Goal: Information Seeking & Learning: Find specific page/section

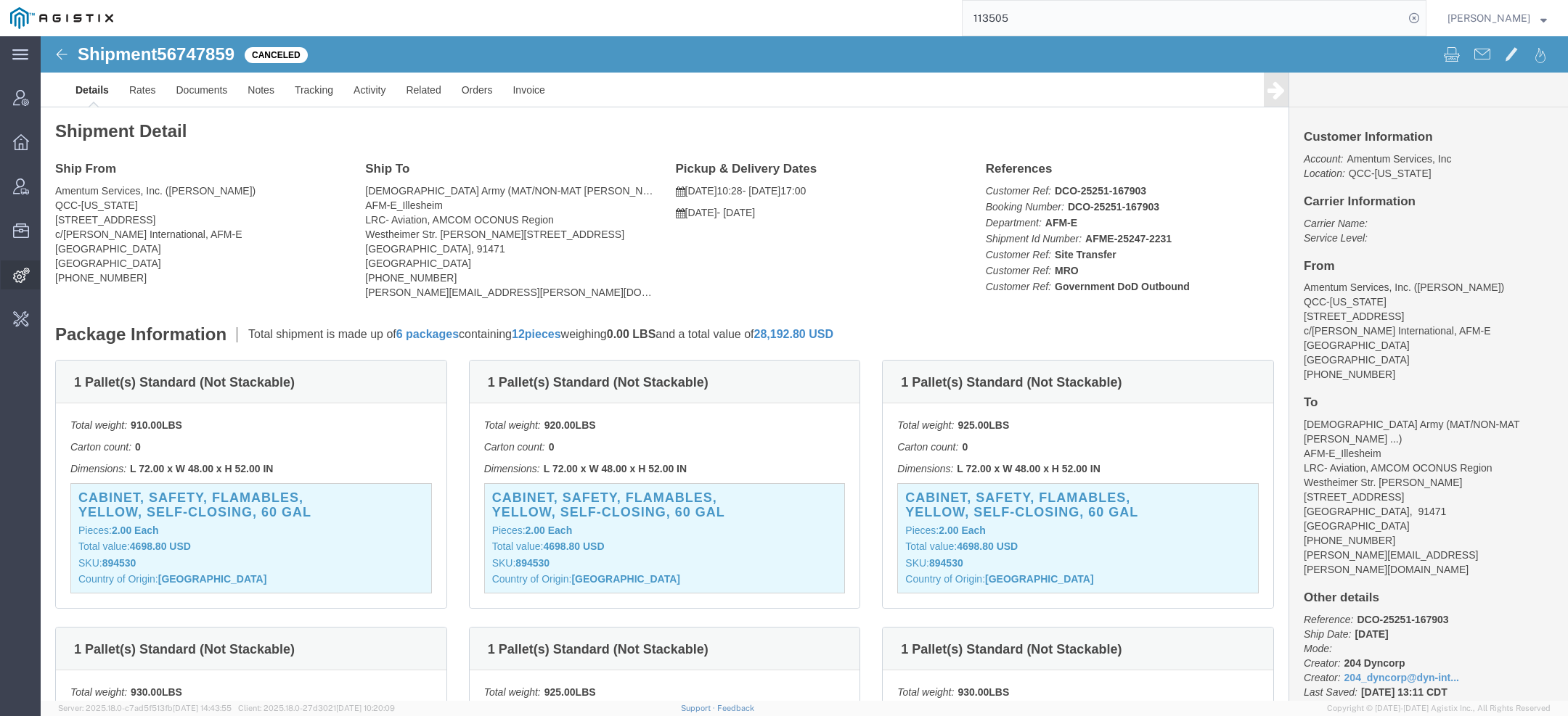
click at [13, 286] on div at bounding box center [21, 275] width 40 height 29
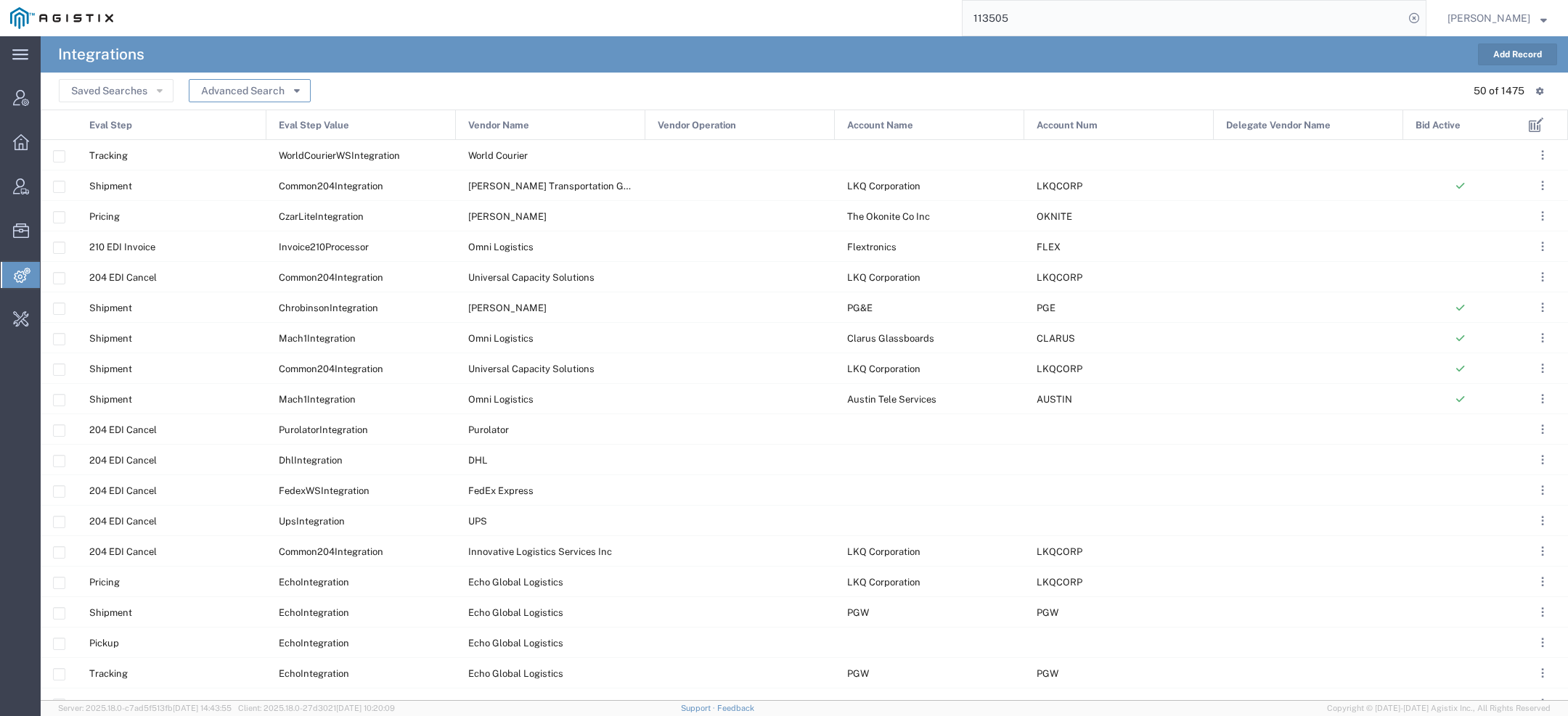
click at [296, 85] on icon "button" at bounding box center [297, 89] width 6 height 10
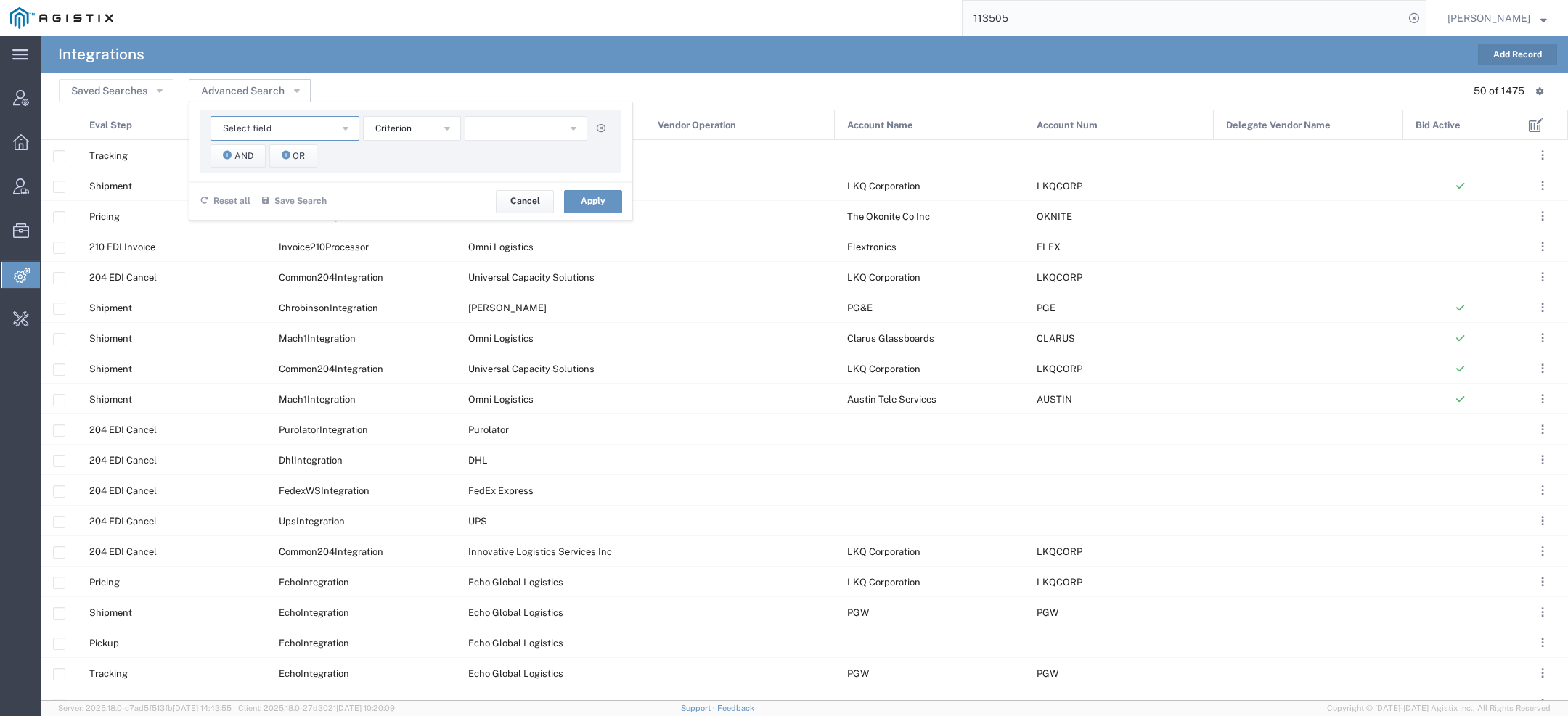
click at [292, 127] on button "Select field" at bounding box center [285, 128] width 149 height 25
click at [259, 145] on span "Account Name" at bounding box center [284, 154] width 146 height 19
click at [405, 134] on span "starts with" at bounding box center [397, 128] width 44 height 13
click at [405, 161] on span "contains" at bounding box center [411, 154] width 95 height 19
click at [503, 127] on input "text" at bounding box center [526, 128] width 123 height 25
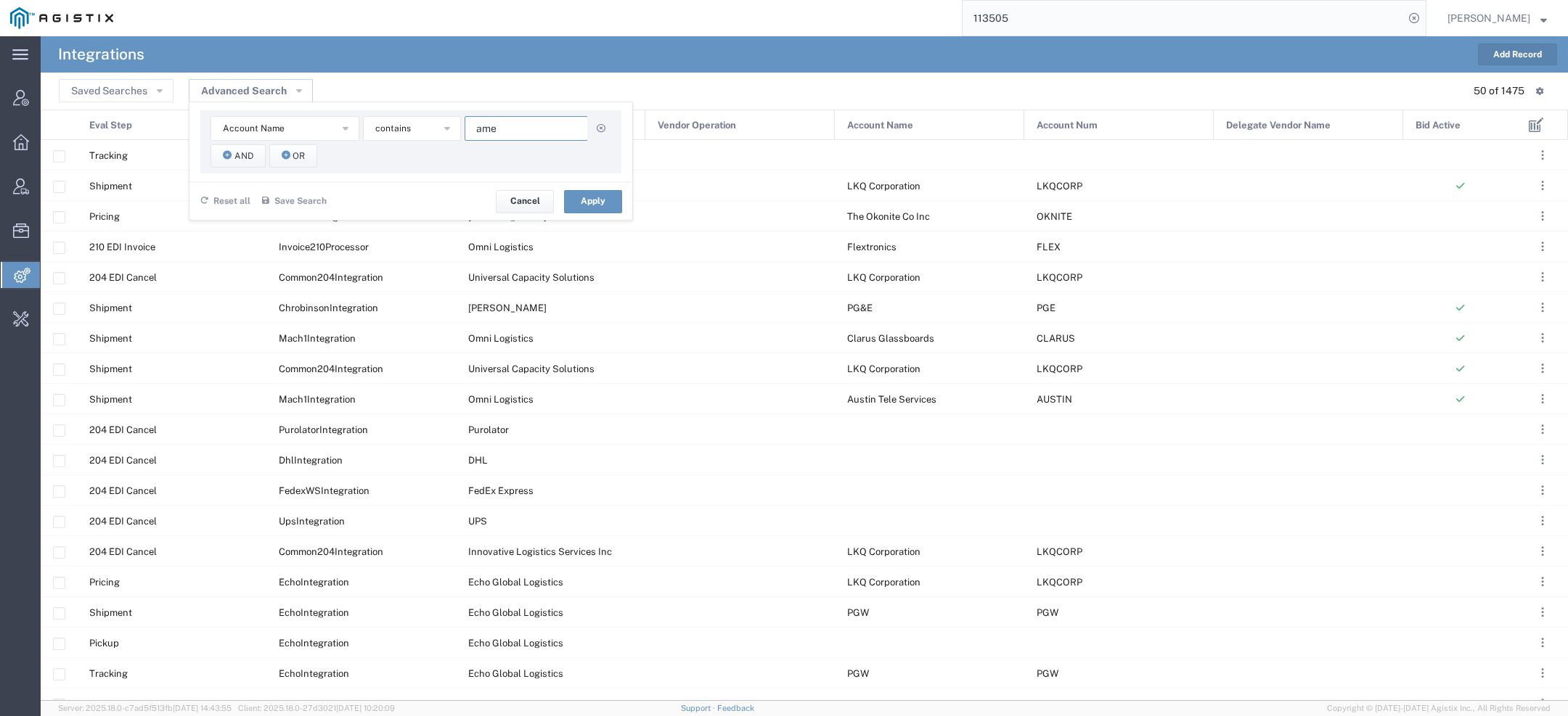
paste input "n"
type input "amentum"
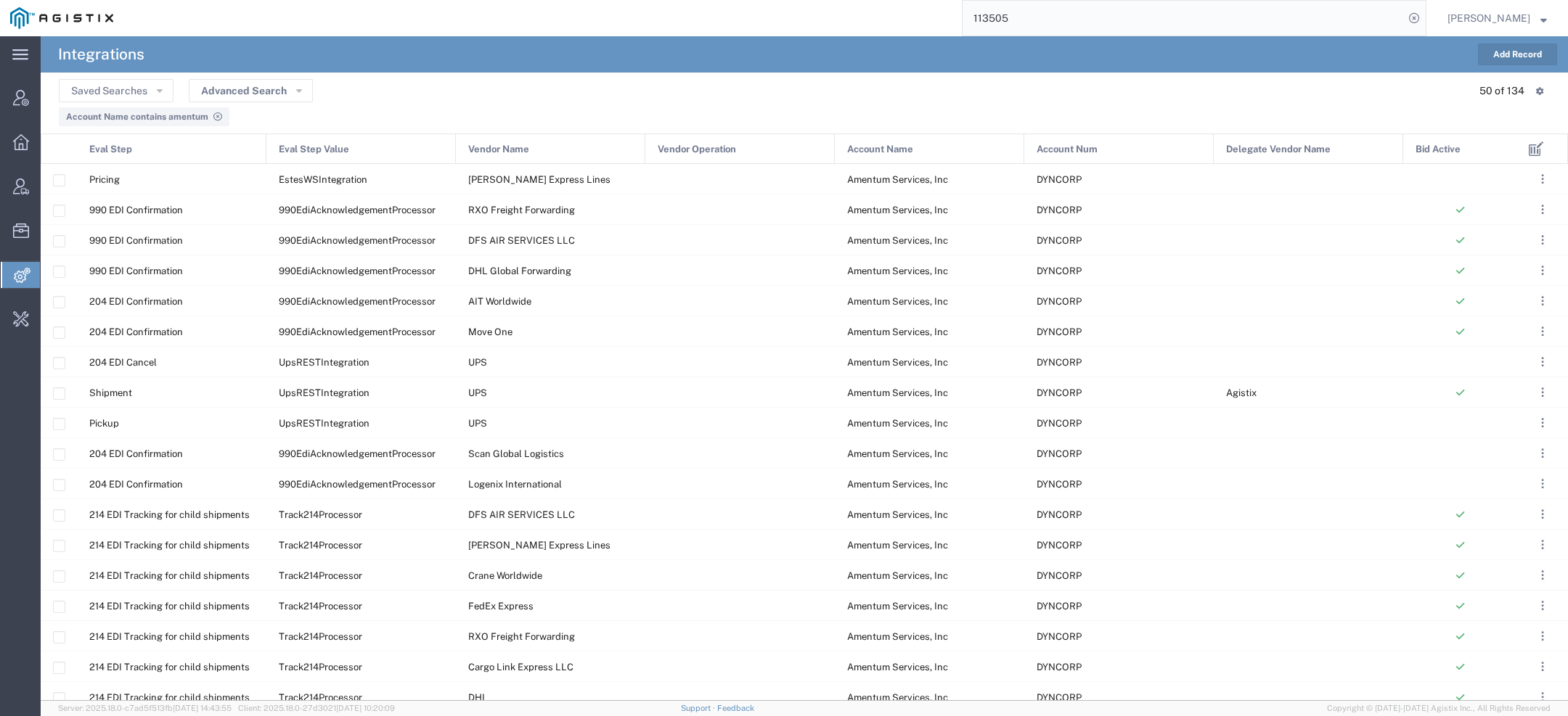
click at [504, 148] on span "Vendor Name" at bounding box center [498, 150] width 61 height 31
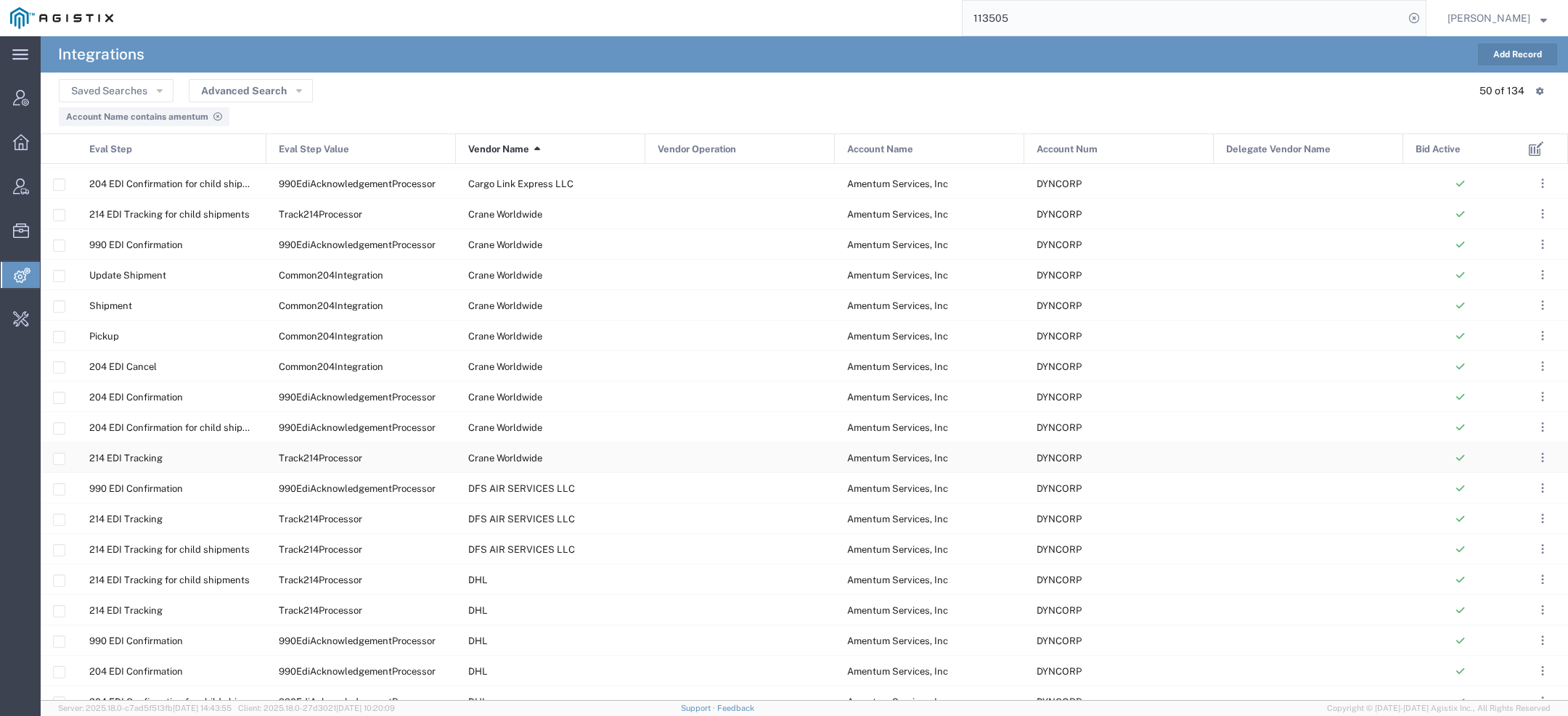
scroll to position [765, 0]
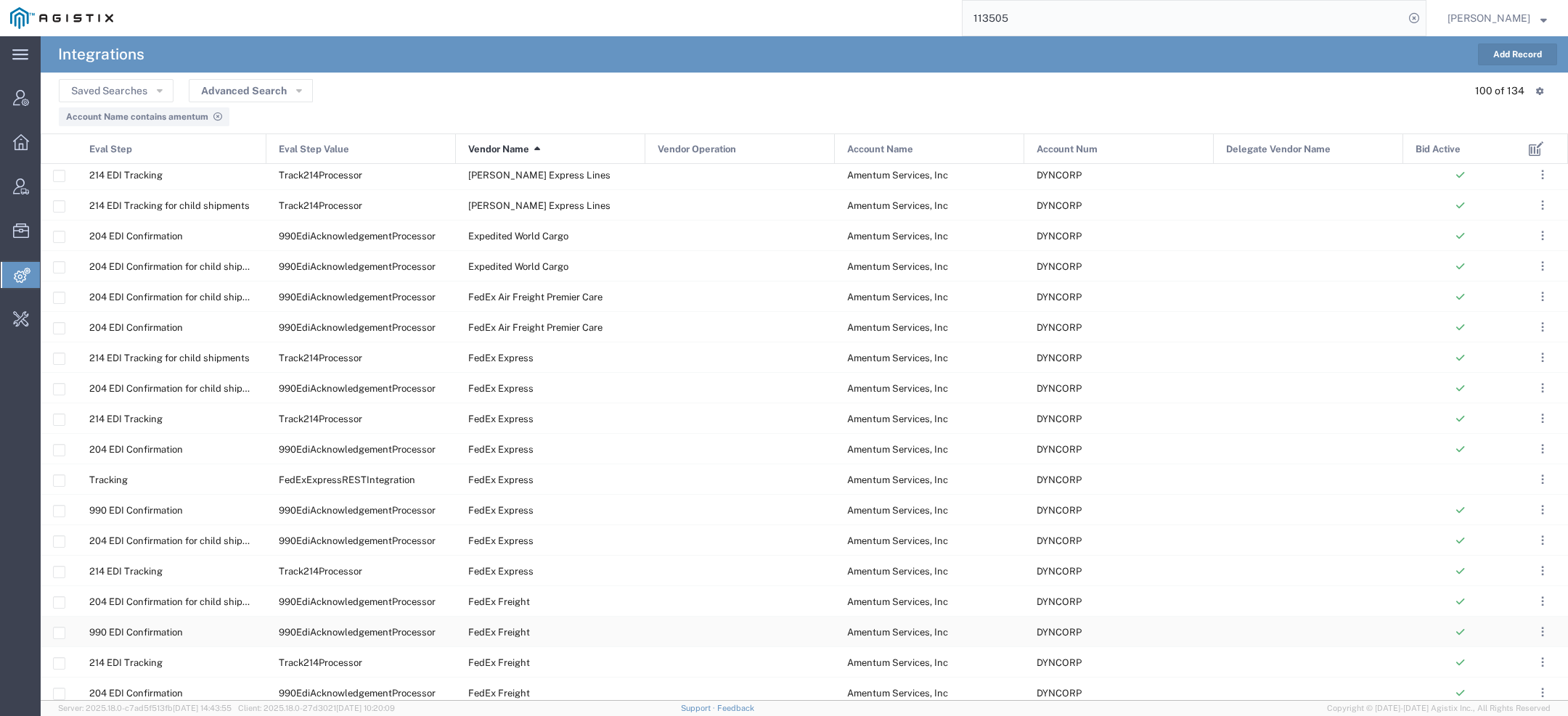
scroll to position [1257, 0]
click at [291, 86] on button "Advanced Search" at bounding box center [251, 90] width 124 height 23
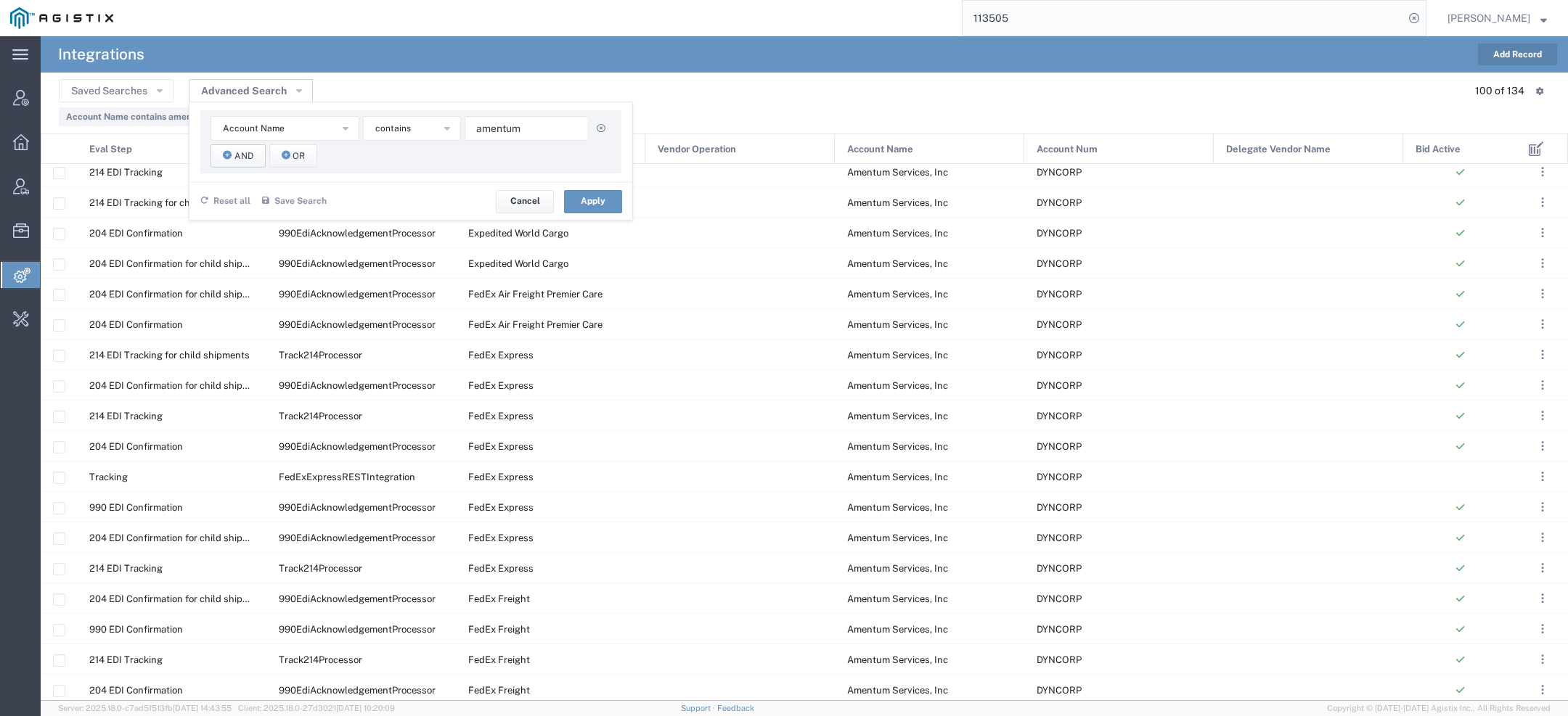
click at [233, 158] on button "And" at bounding box center [238, 156] width 55 height 23
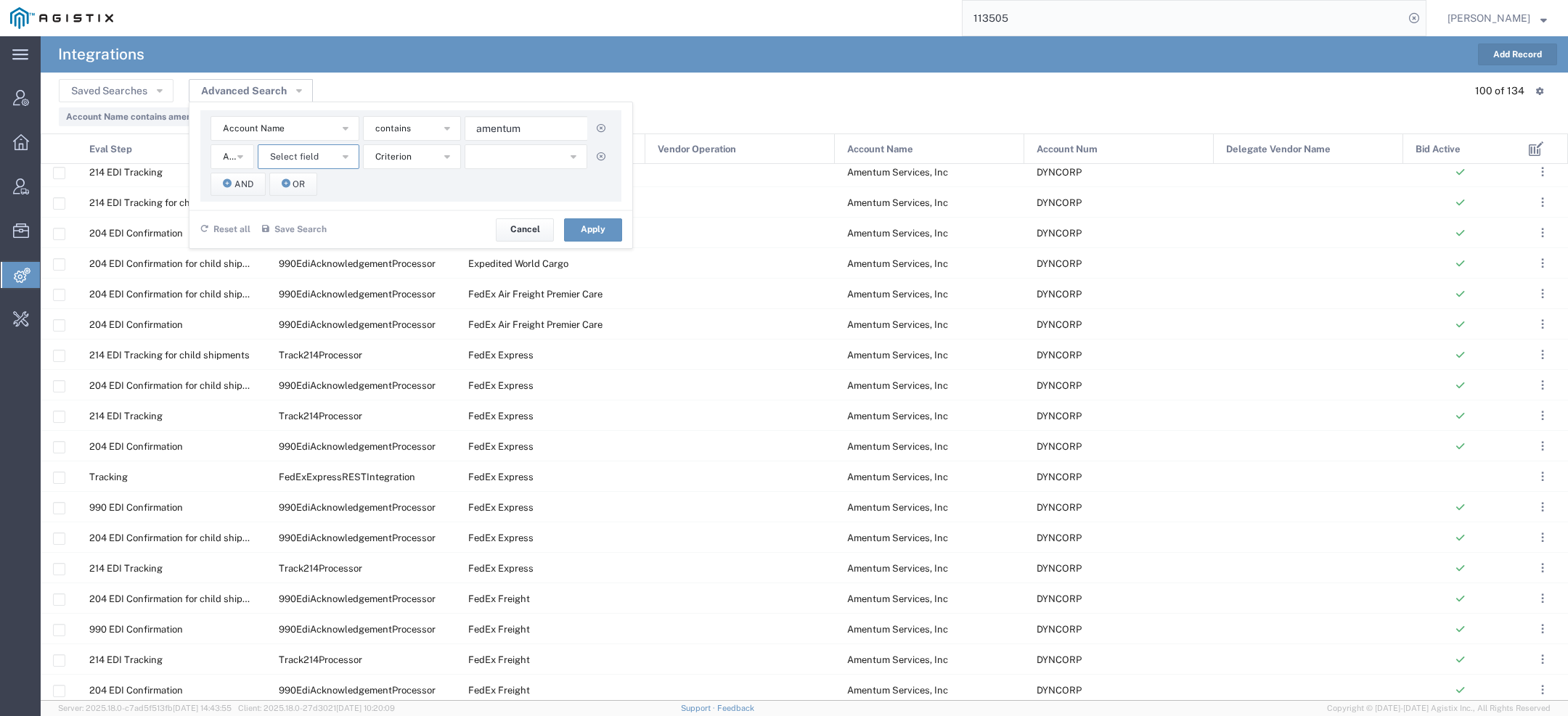
click at [303, 158] on span "Select field" at bounding box center [294, 157] width 48 height 13
click at [294, 308] on span "Vendor Name" at bounding box center [308, 305] width 99 height 19
click at [394, 156] on span "starts with" at bounding box center [397, 157] width 44 height 13
click at [394, 186] on span "contains" at bounding box center [411, 183] width 95 height 19
click at [478, 154] on input "text" at bounding box center [526, 157] width 123 height 25
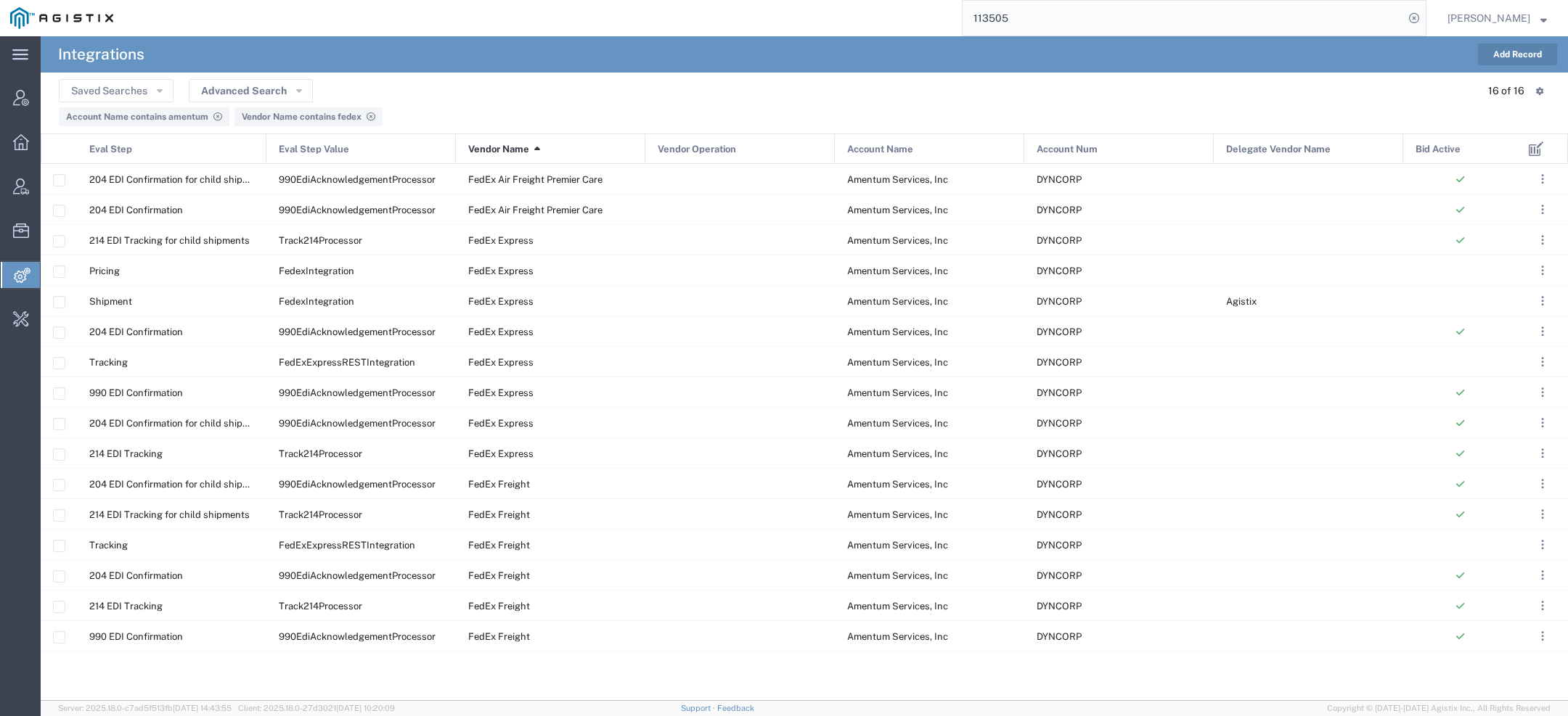
click at [484, 145] on span "Vendor Name" at bounding box center [498, 150] width 61 height 31
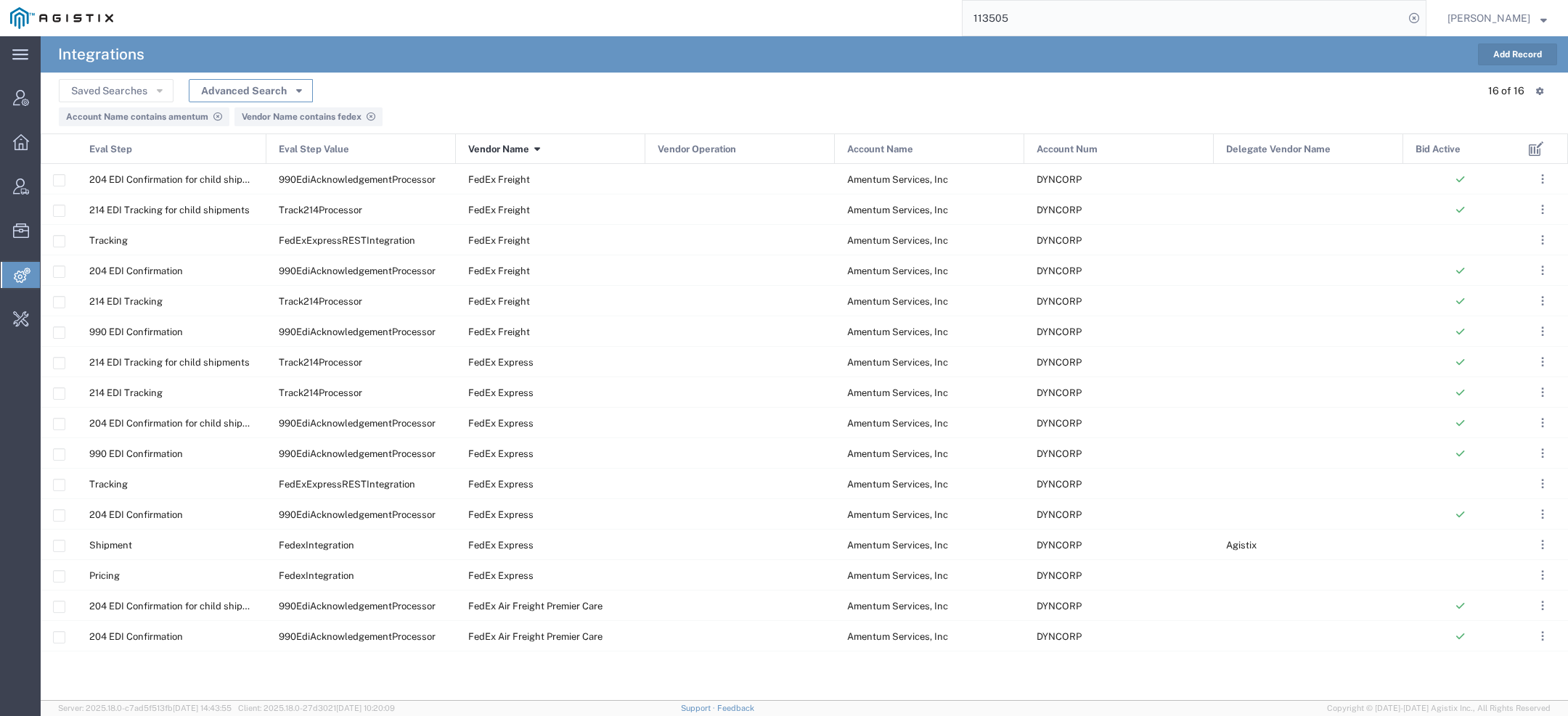
click at [305, 92] on button "Advanced Search" at bounding box center [251, 90] width 124 height 23
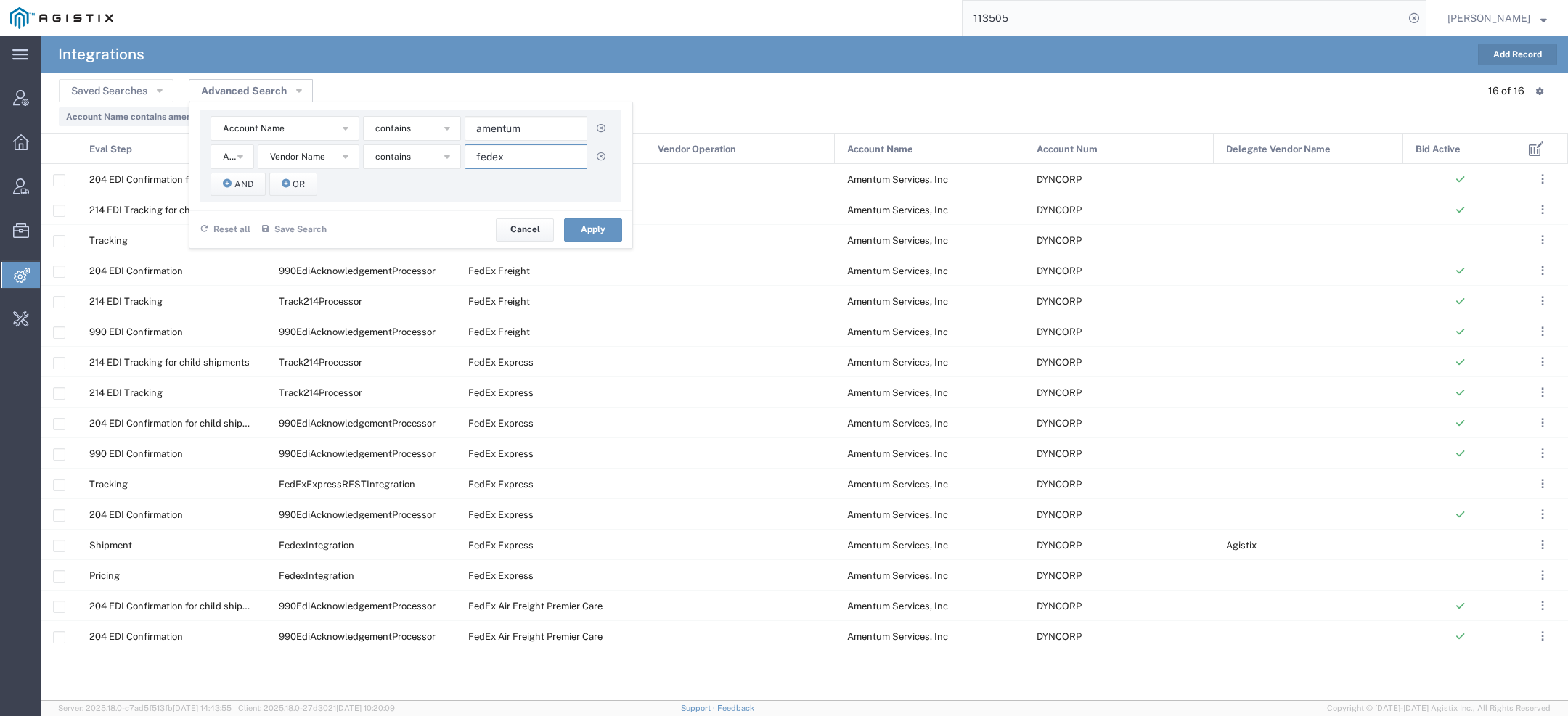
click at [534, 161] on input "fedex" at bounding box center [526, 157] width 123 height 25
type input "fedex express"
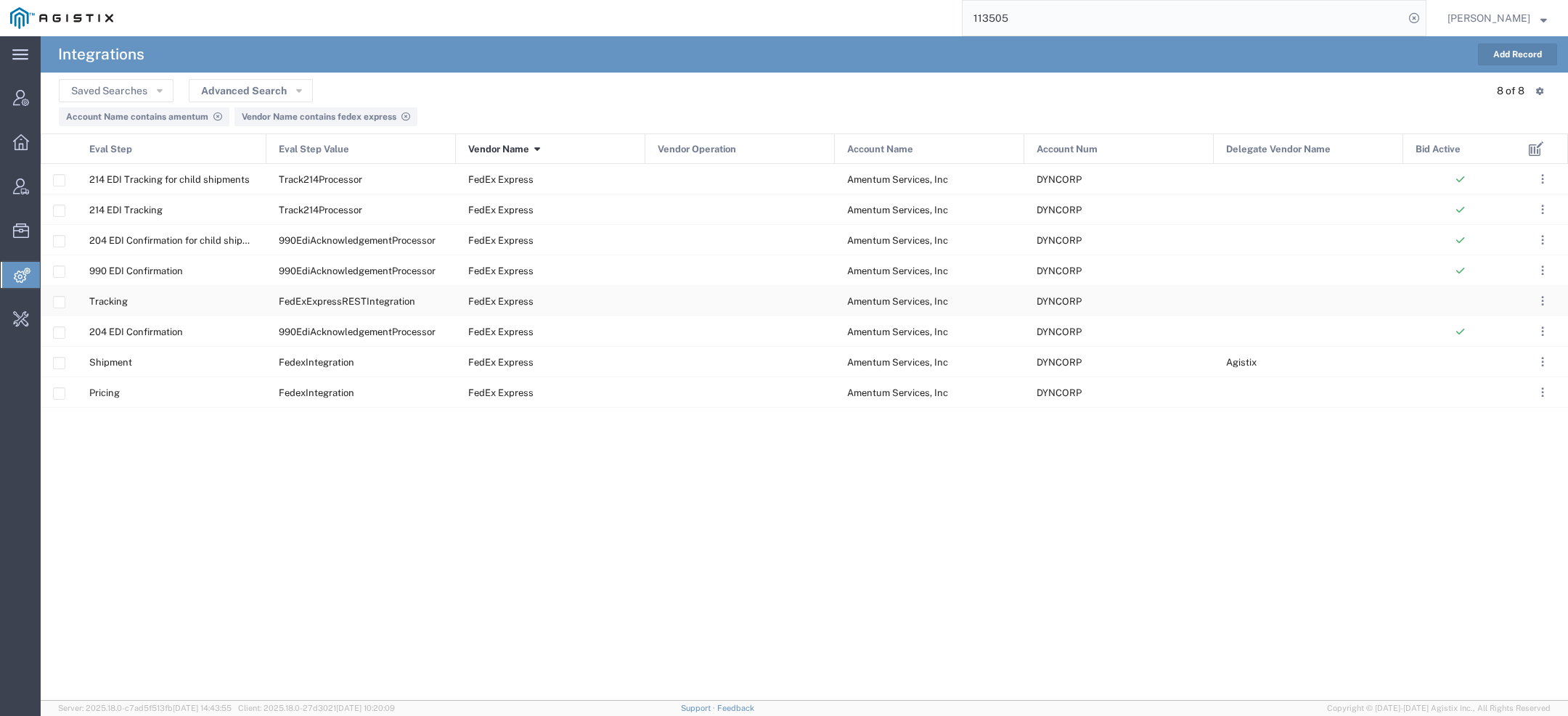
click at [183, 301] on div "Tracking" at bounding box center [171, 301] width 189 height 30
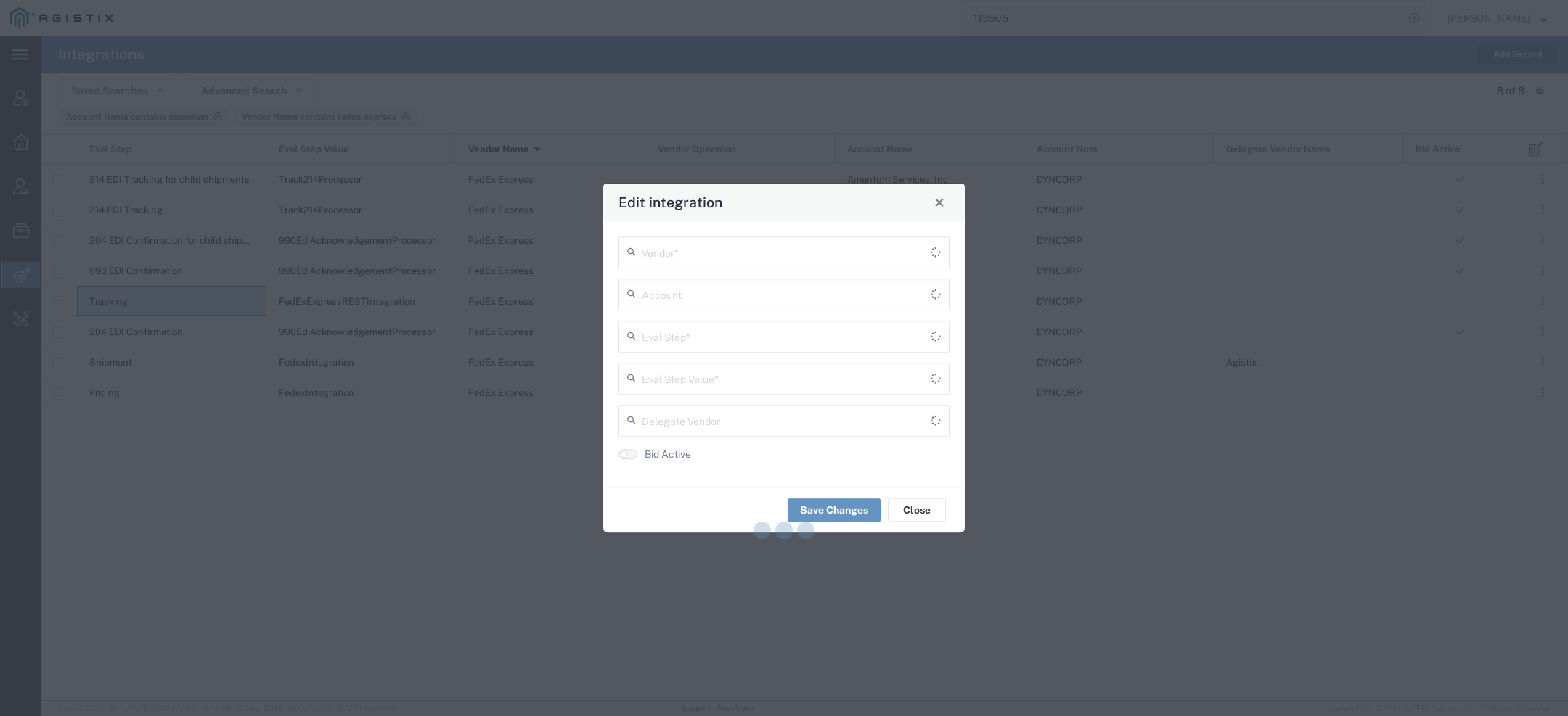
type input "FedExExpressRESTIntegration"
type input "Tracking"
type input "Amentum Services, Inc"
type input "FedEx Express"
click at [936, 203] on span "Close" at bounding box center [939, 203] width 10 height 10
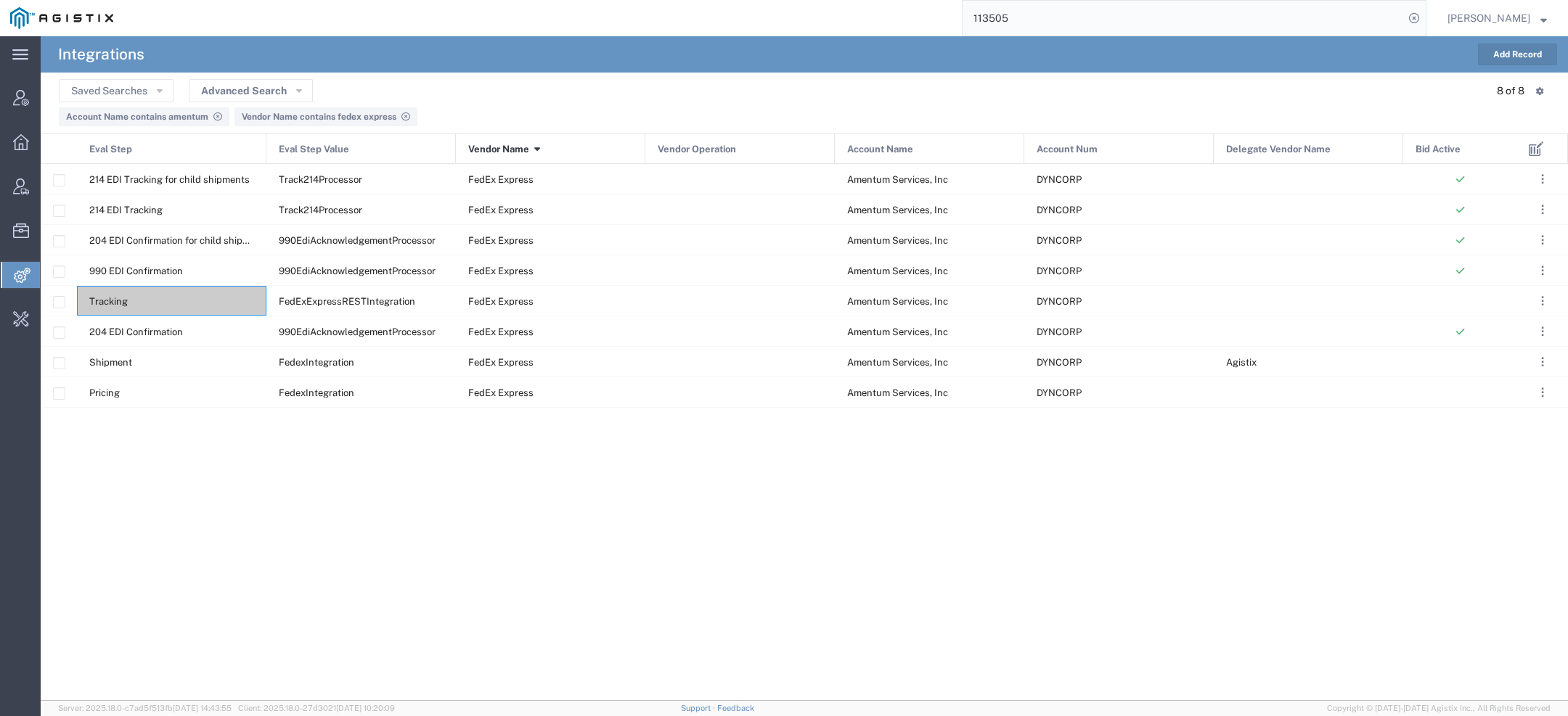
drag, startPoint x: 1014, startPoint y: 28, endPoint x: 773, endPoint y: -11, distance: 244.1
click at [773, 0] on html "main_menu Created with Sketch. Collapse Menu Account Manager Overview Vendor Ma…" at bounding box center [784, 358] width 1568 height 716
type input "gls"
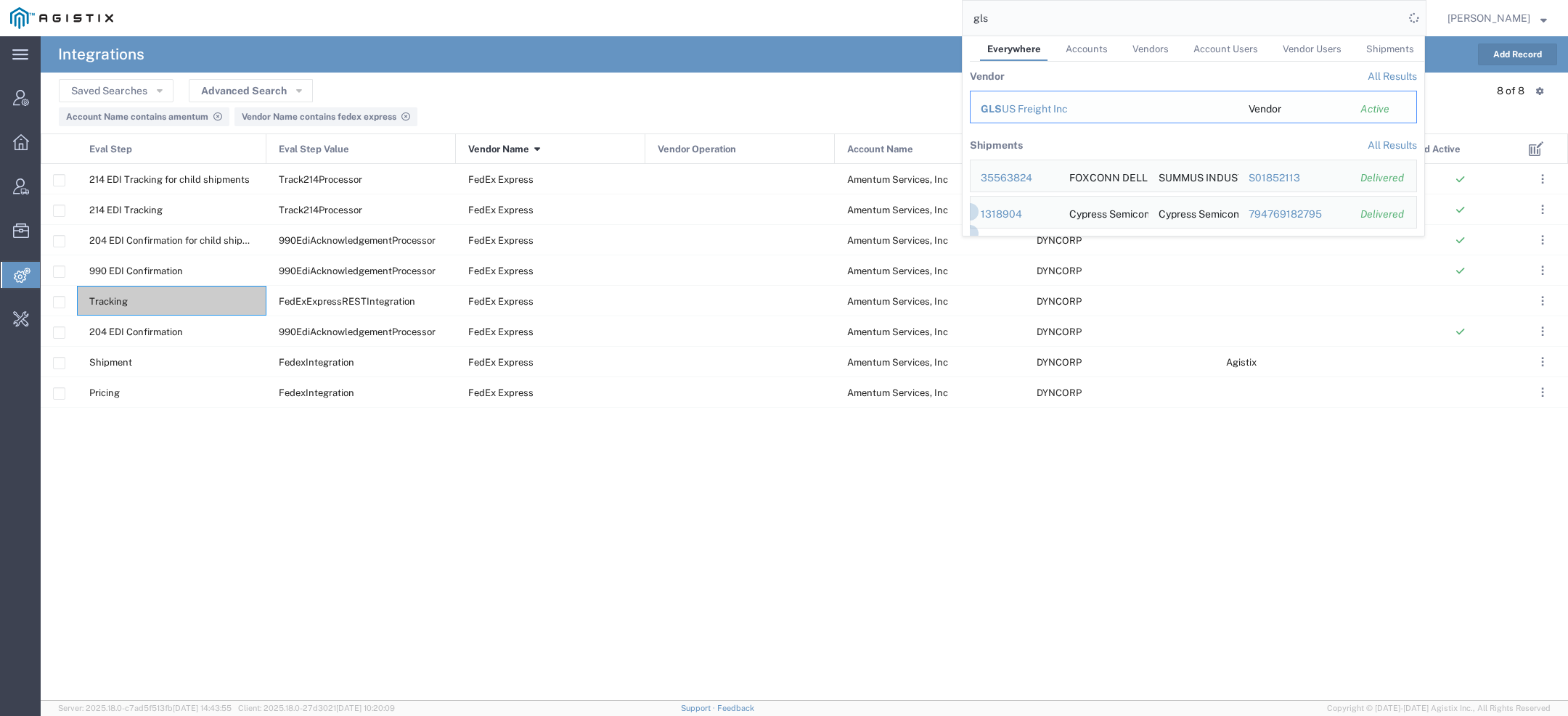
click at [1001, 108] on span "GLS" at bounding box center [990, 108] width 21 height 12
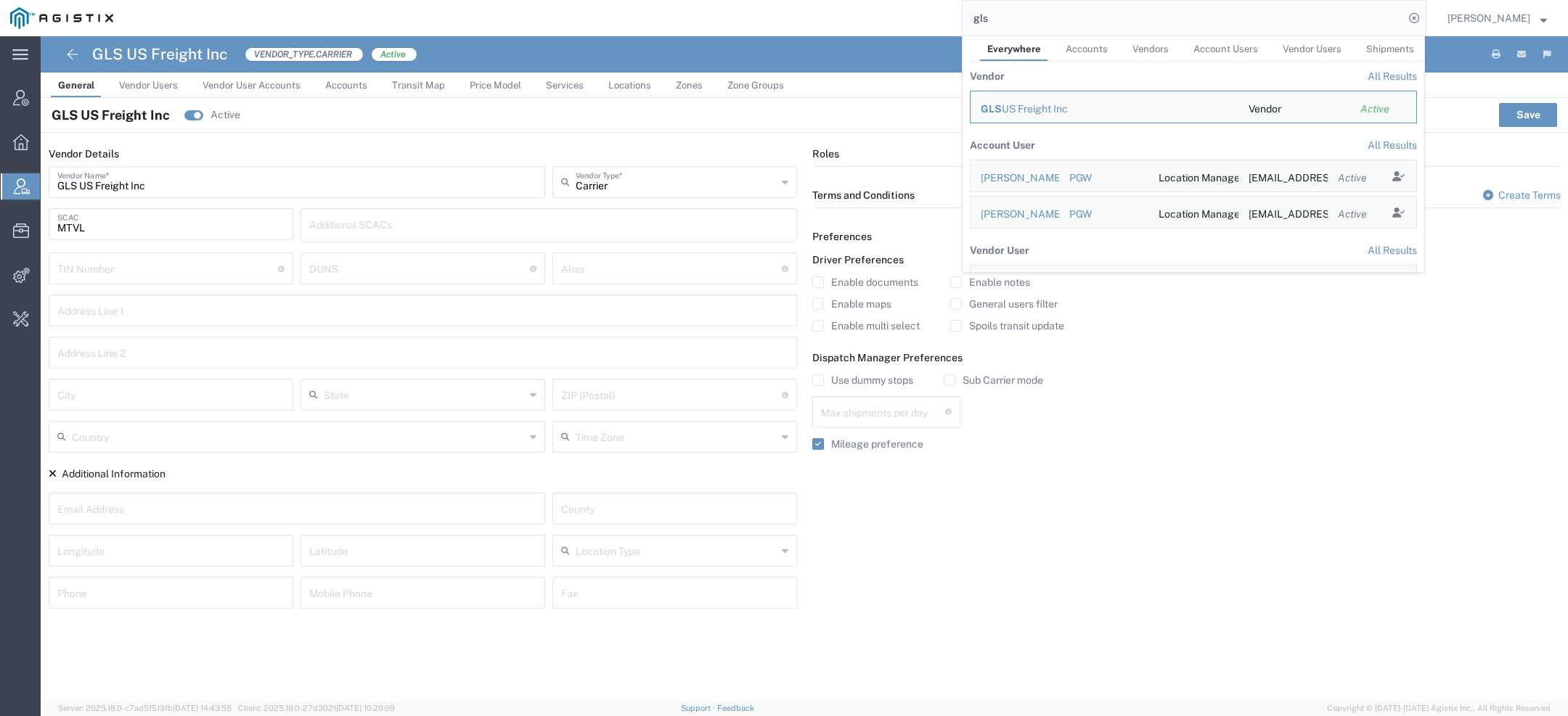
click at [110, 225] on input "MTVL" at bounding box center [170, 223] width 227 height 25
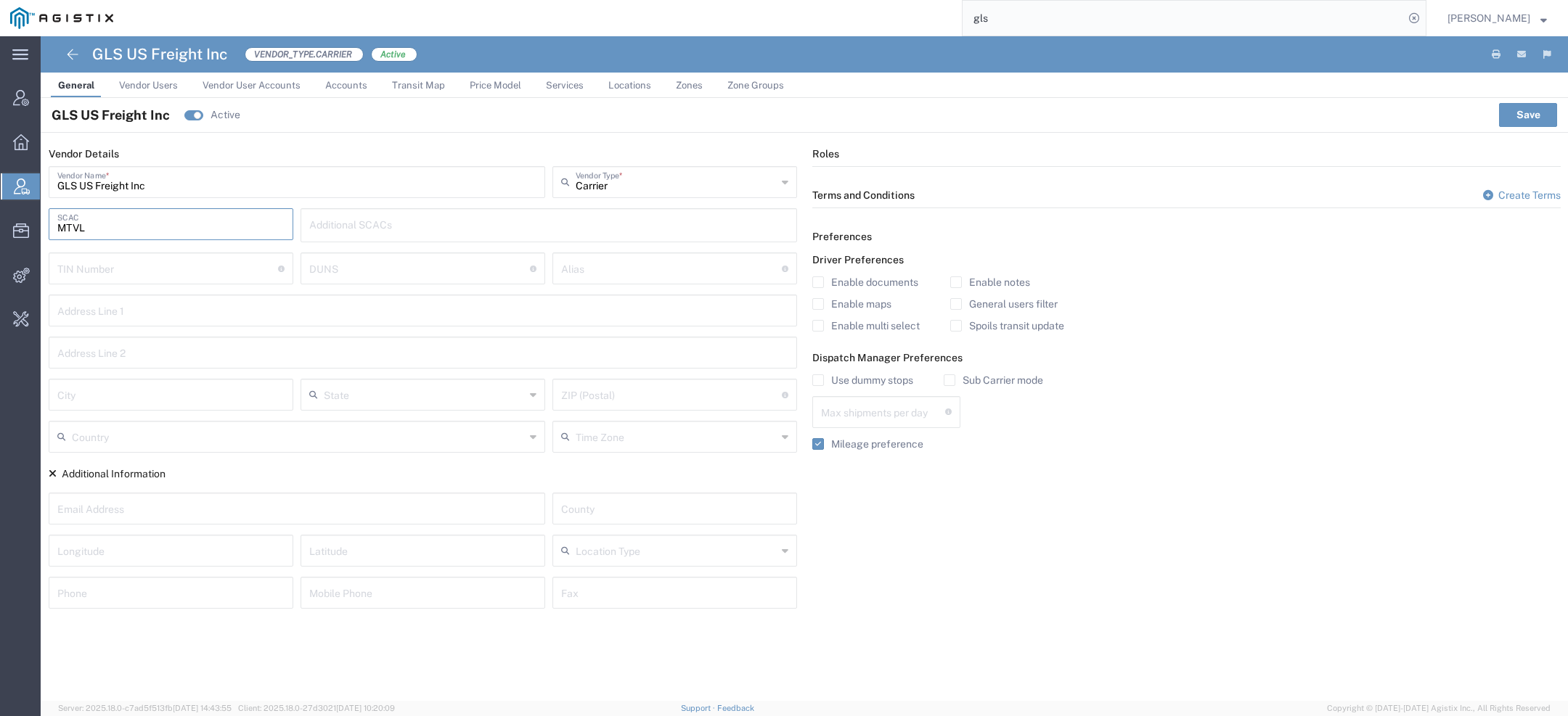
click at [110, 225] on input "MTVL" at bounding box center [170, 223] width 227 height 25
